Goal: Navigation & Orientation: Find specific page/section

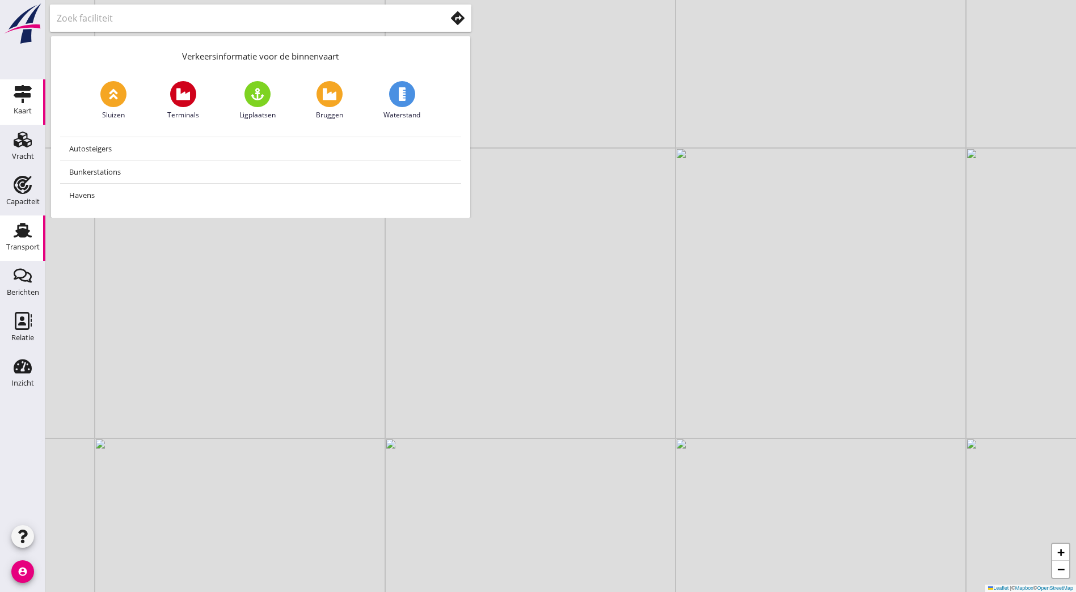
click at [30, 241] on div "Transport" at bounding box center [22, 247] width 33 height 16
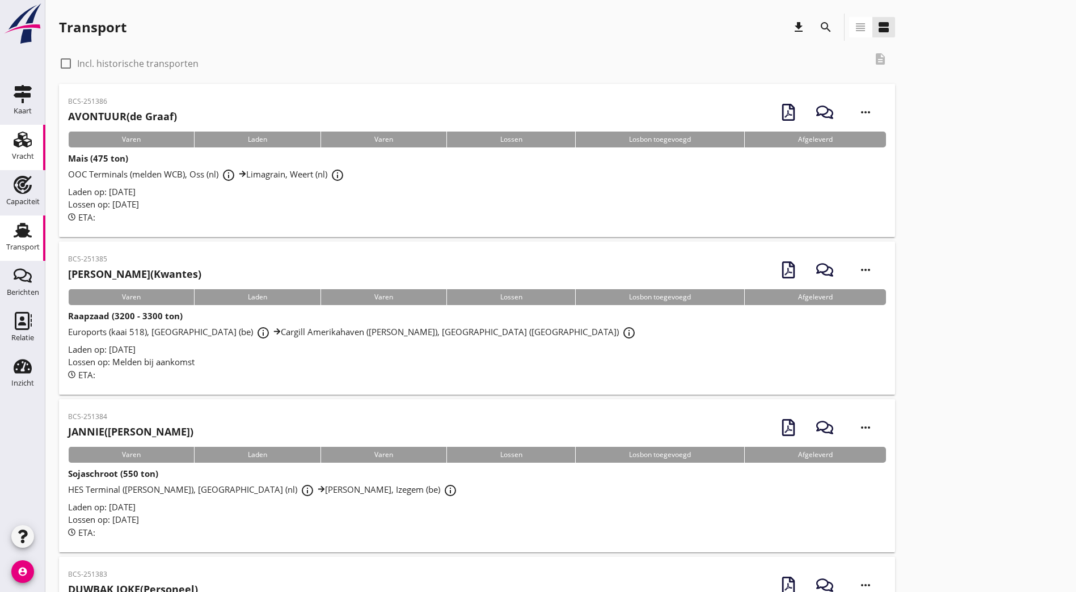
click at [28, 154] on div "Vracht" at bounding box center [23, 156] width 22 height 7
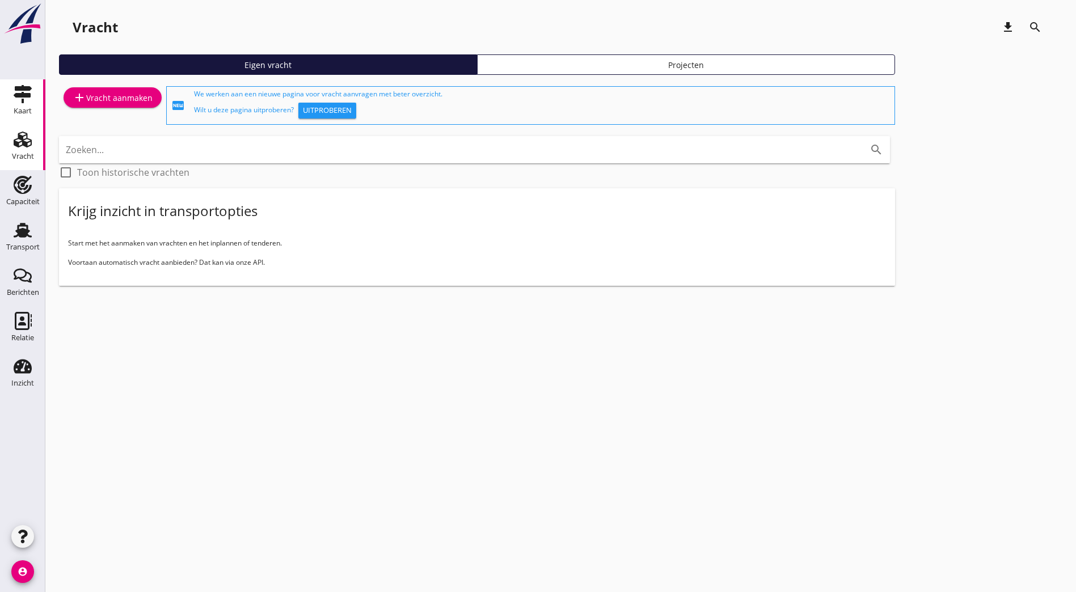
click at [24, 106] on div "Kaart" at bounding box center [23, 111] width 18 height 16
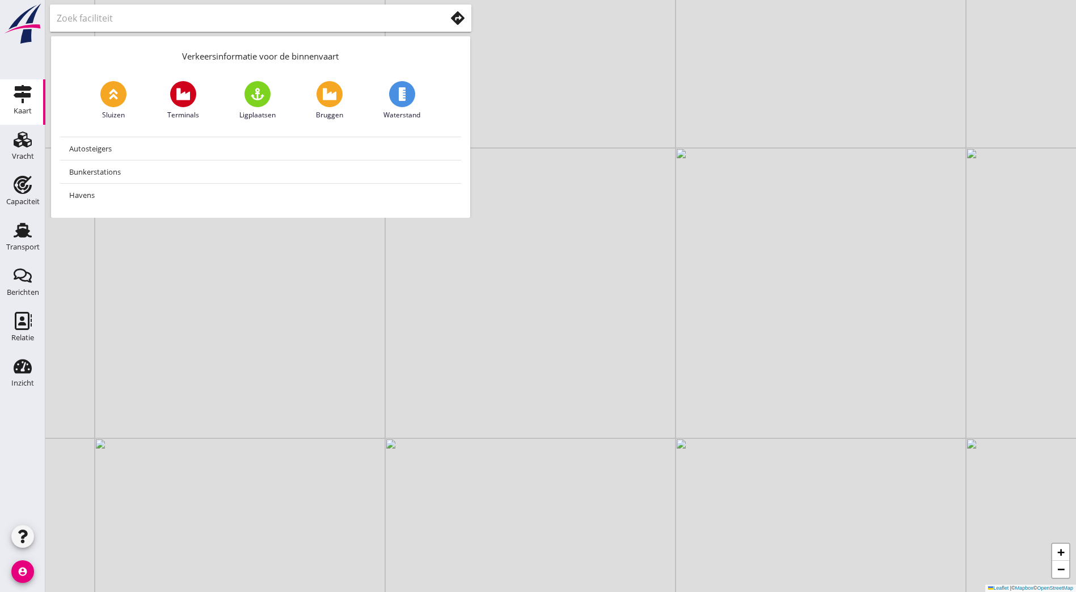
click at [331, 429] on div "+ − Leaflet | © Mapbox © OpenStreetMap" at bounding box center [560, 296] width 1031 height 592
